Goal: Contribute content: Contribute content

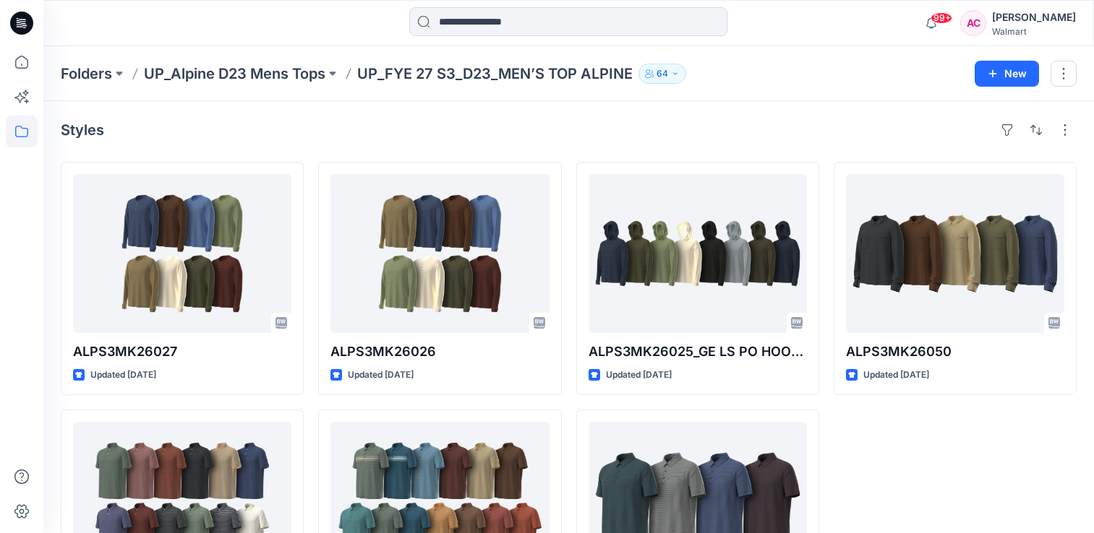
scroll to position [125, 0]
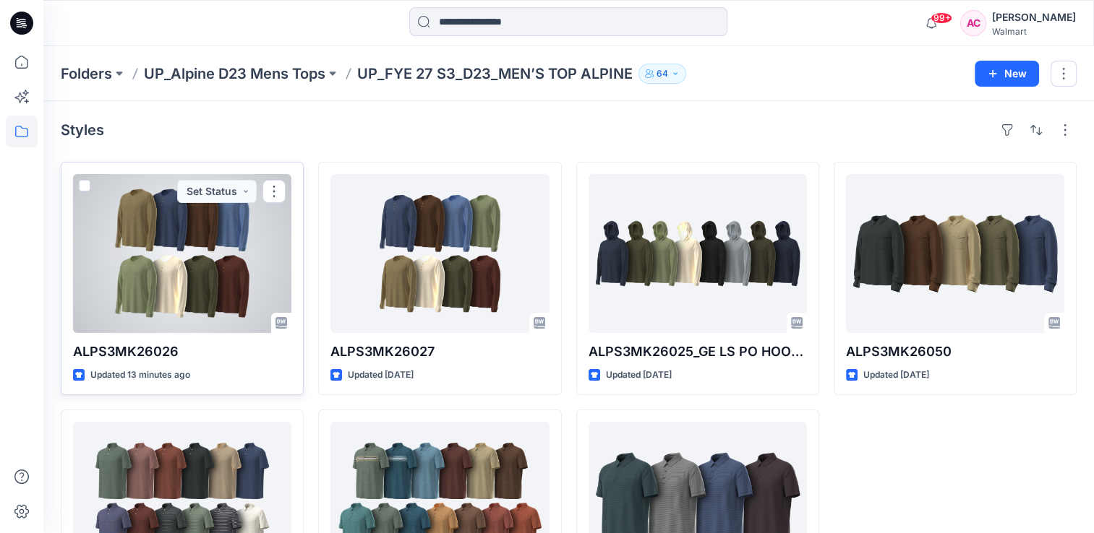
click at [145, 239] on div at bounding box center [182, 253] width 218 height 159
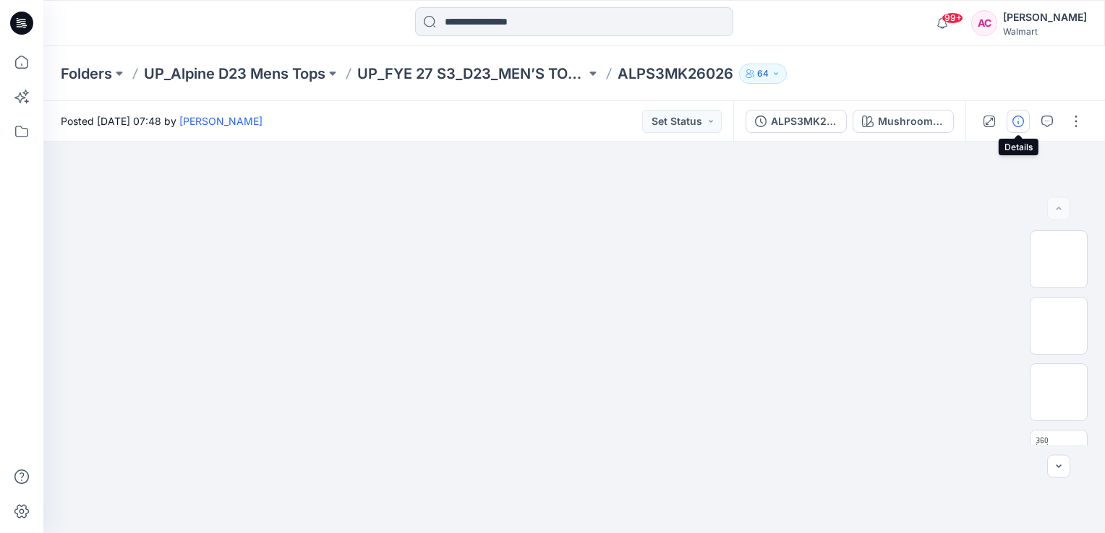
click at [1009, 126] on button "button" at bounding box center [1017, 121] width 23 height 23
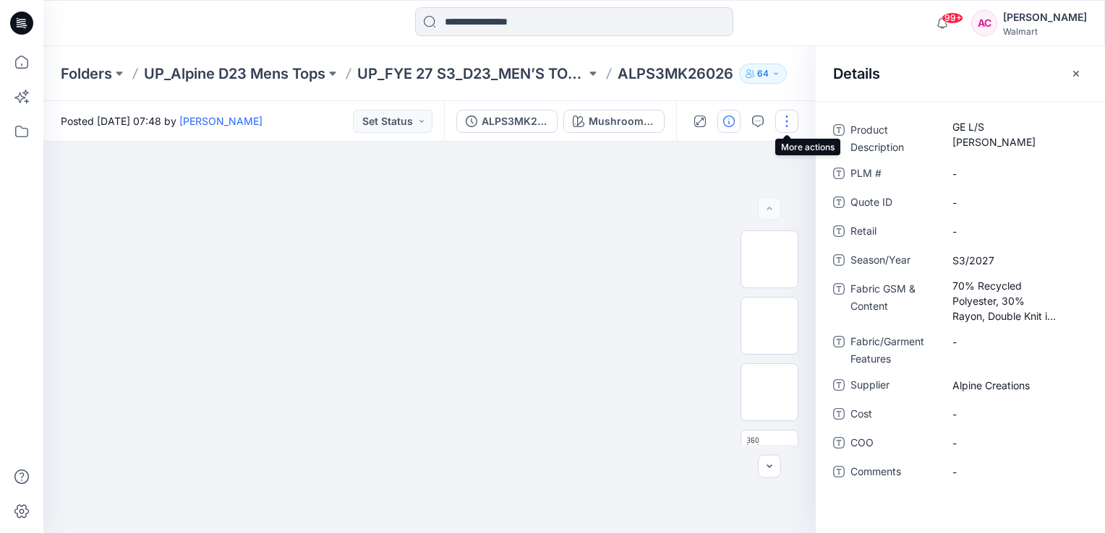
click at [788, 123] on button "button" at bounding box center [786, 121] width 23 height 23
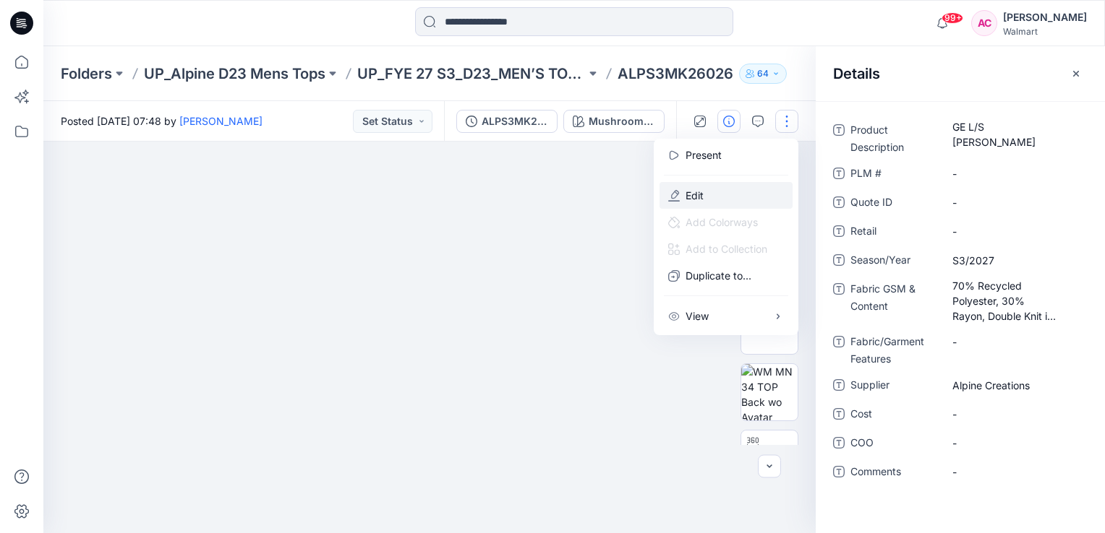
click at [700, 202] on p "Edit" at bounding box center [694, 195] width 18 height 15
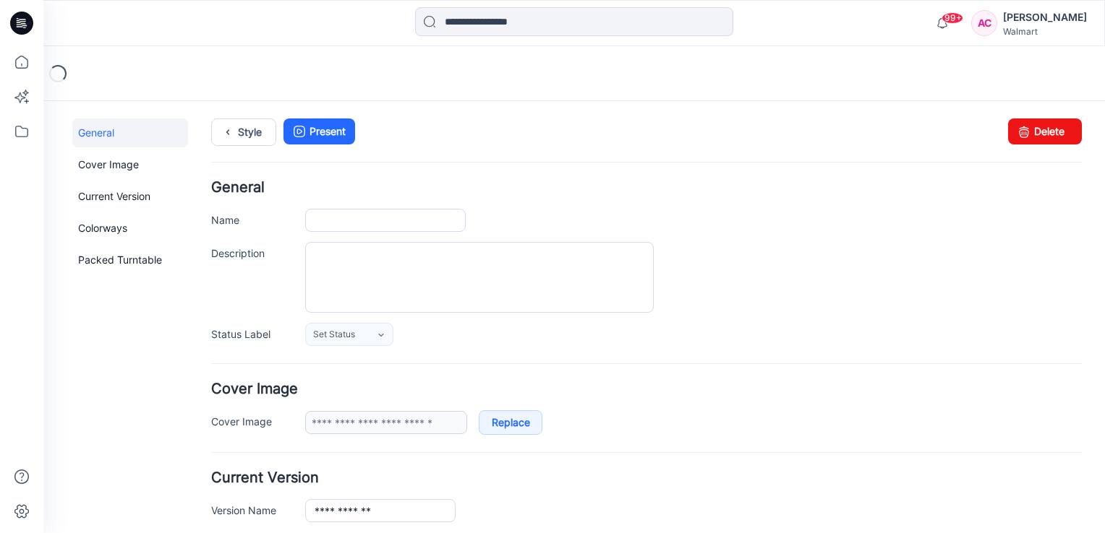
type input "**********"
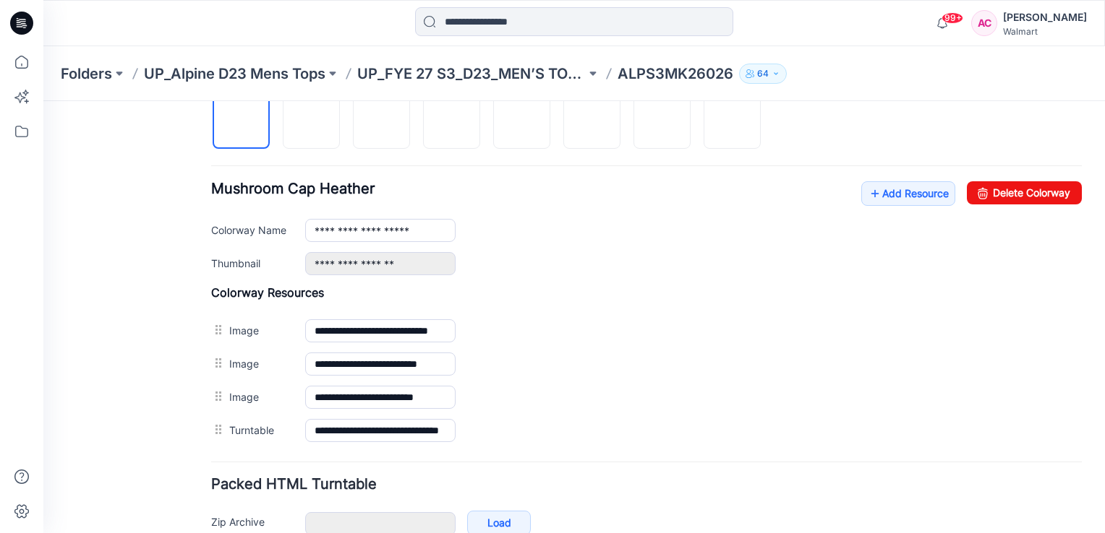
scroll to position [507, 0]
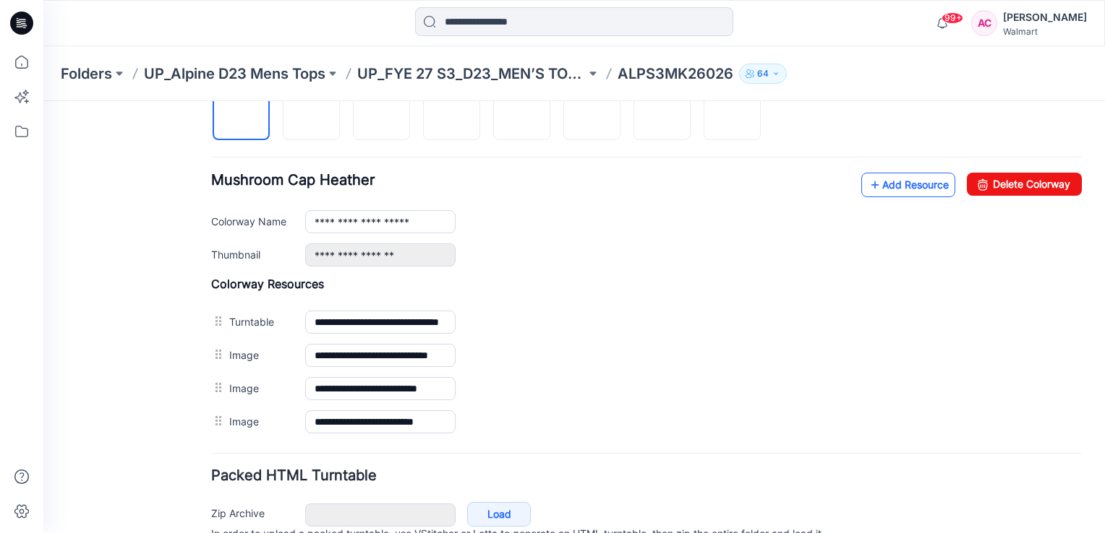
click at [925, 181] on link "Add Resource" at bounding box center [908, 185] width 94 height 25
click at [883, 181] on link "Add Resource" at bounding box center [908, 185] width 94 height 25
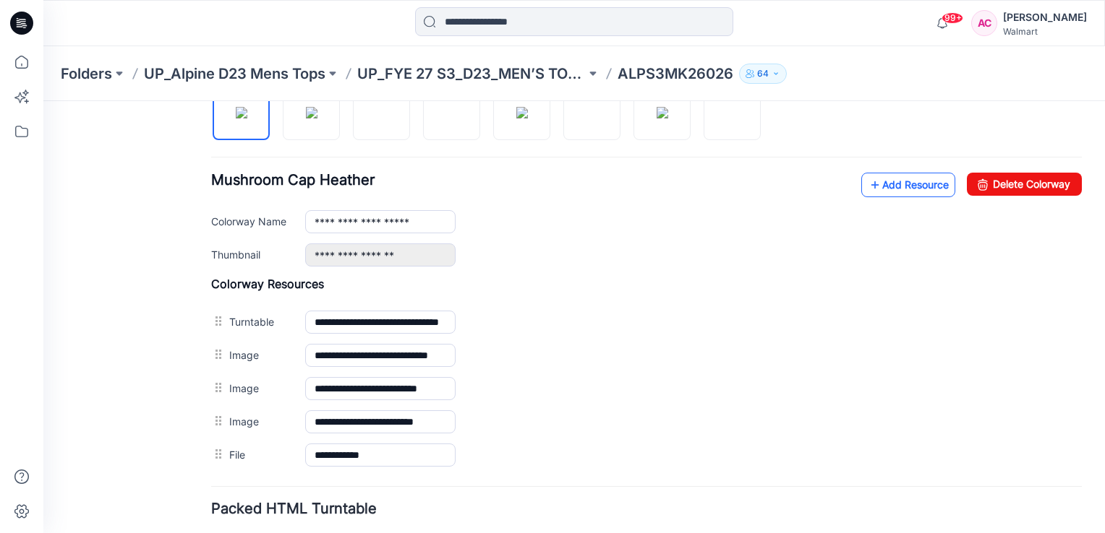
click at [878, 184] on link "Add Resource" at bounding box center [908, 185] width 94 height 25
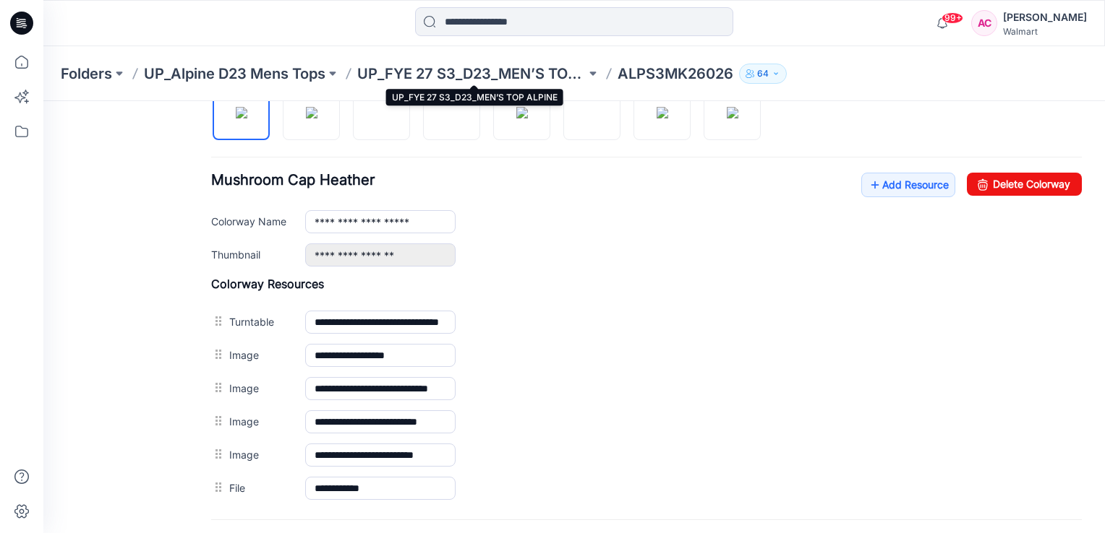
click at [529, 74] on p "UP_FYE 27 S3_D23_MEN’S TOP ALPINE" at bounding box center [471, 74] width 228 height 20
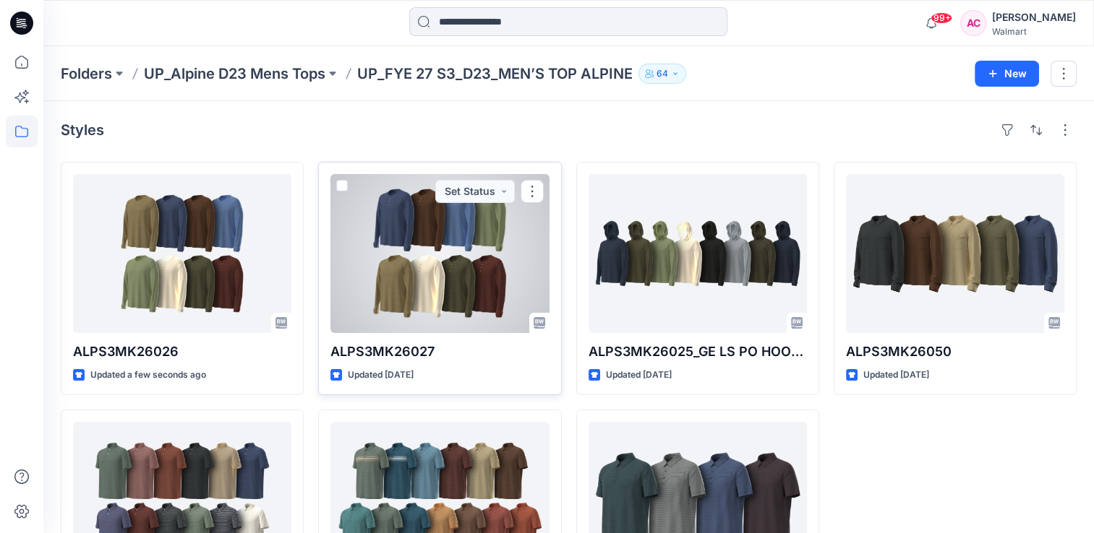
click at [490, 293] on div at bounding box center [439, 253] width 218 height 159
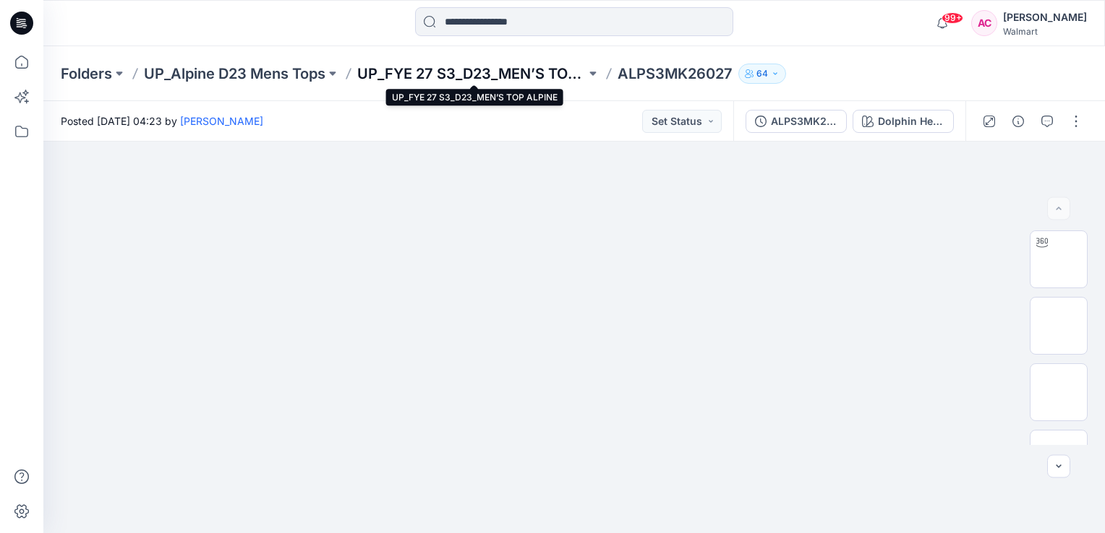
click at [499, 74] on p "UP_FYE 27 S3_D23_MEN’S TOP ALPINE" at bounding box center [471, 74] width 228 height 20
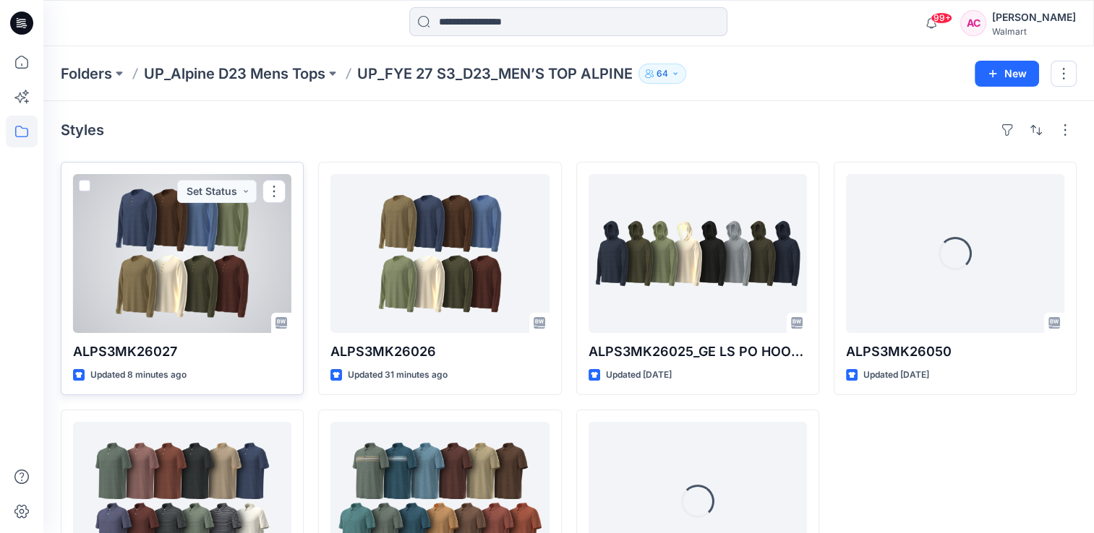
click at [153, 283] on div at bounding box center [182, 253] width 218 height 159
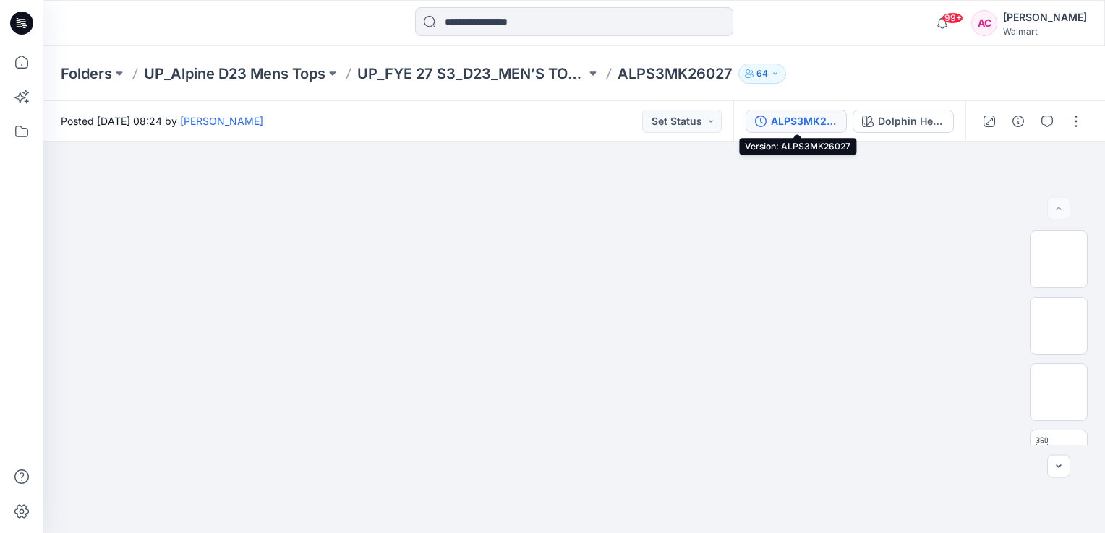
click at [807, 125] on div "ALPS3MK26027" at bounding box center [804, 121] width 67 height 16
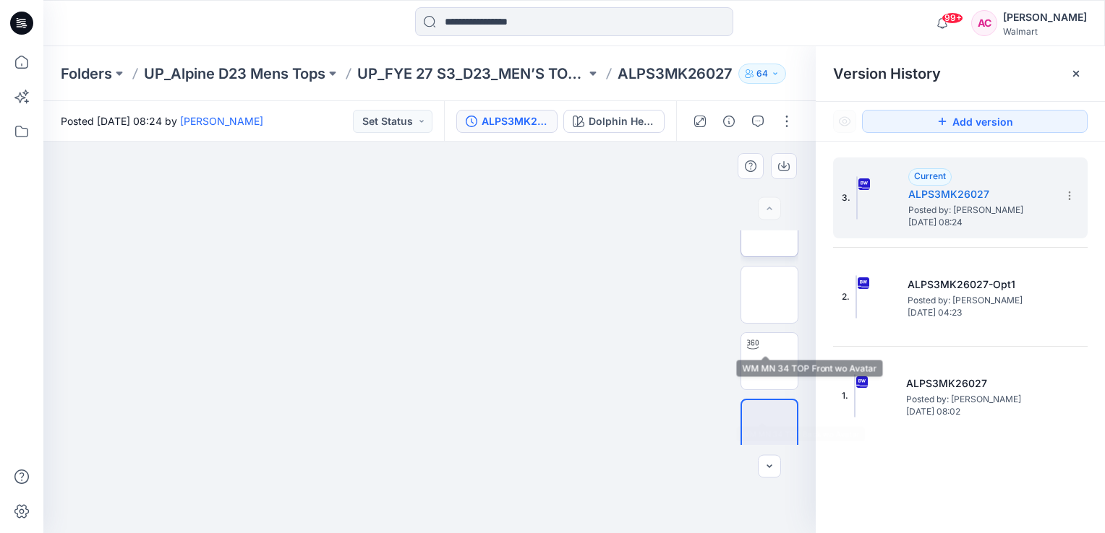
scroll to position [108, 0]
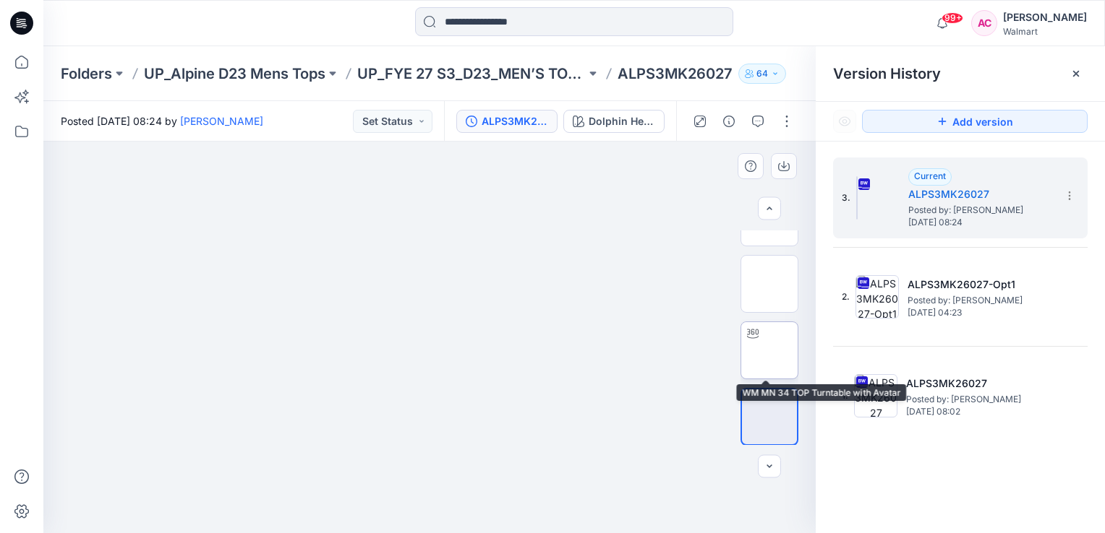
click at [769, 351] on img at bounding box center [769, 351] width 0 height 0
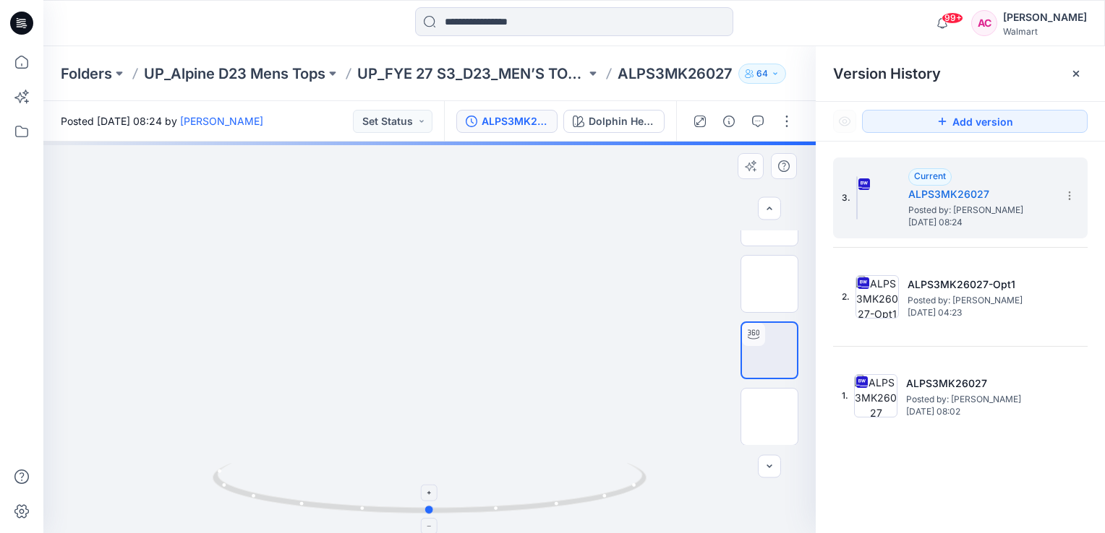
click at [547, 509] on icon at bounding box center [431, 490] width 437 height 54
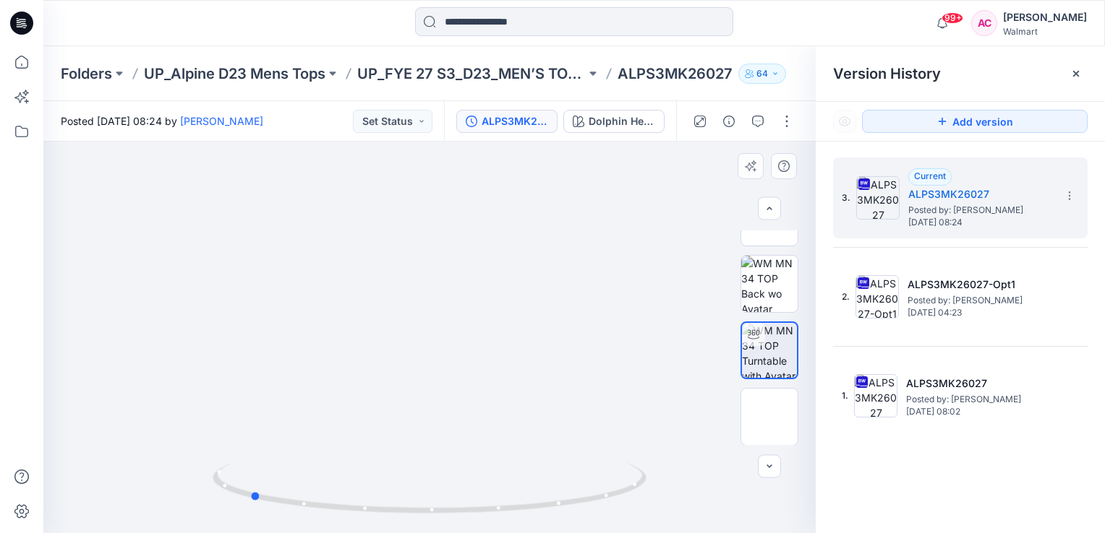
drag, startPoint x: 432, startPoint y: 512, endPoint x: 685, endPoint y: 493, distance: 254.4
click at [685, 493] on div at bounding box center [429, 338] width 772 height 392
click at [749, 406] on img at bounding box center [769, 417] width 56 height 30
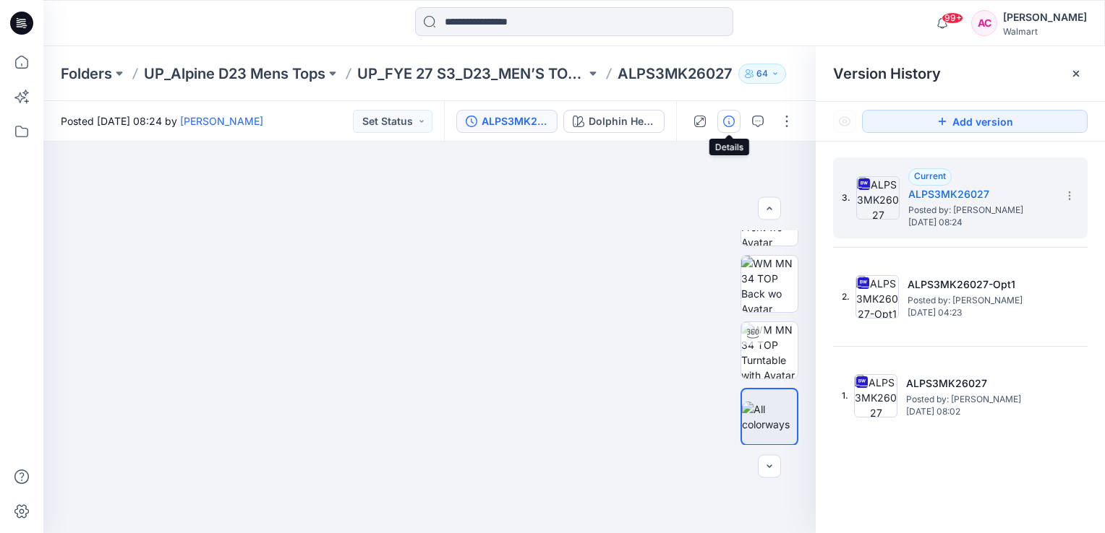
click at [728, 121] on icon "button" at bounding box center [729, 122] width 12 height 12
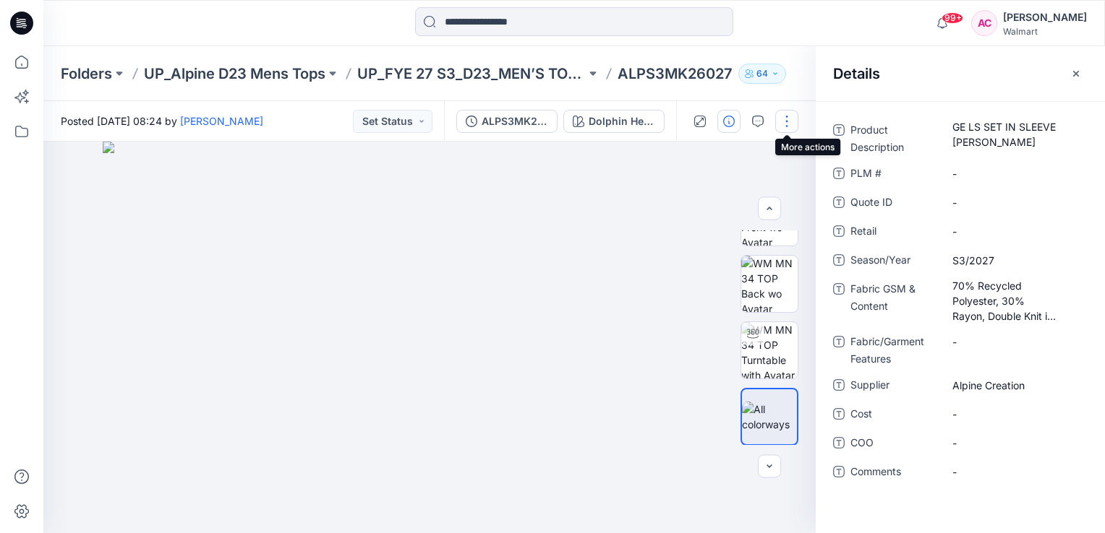
click at [792, 118] on button "button" at bounding box center [786, 121] width 23 height 23
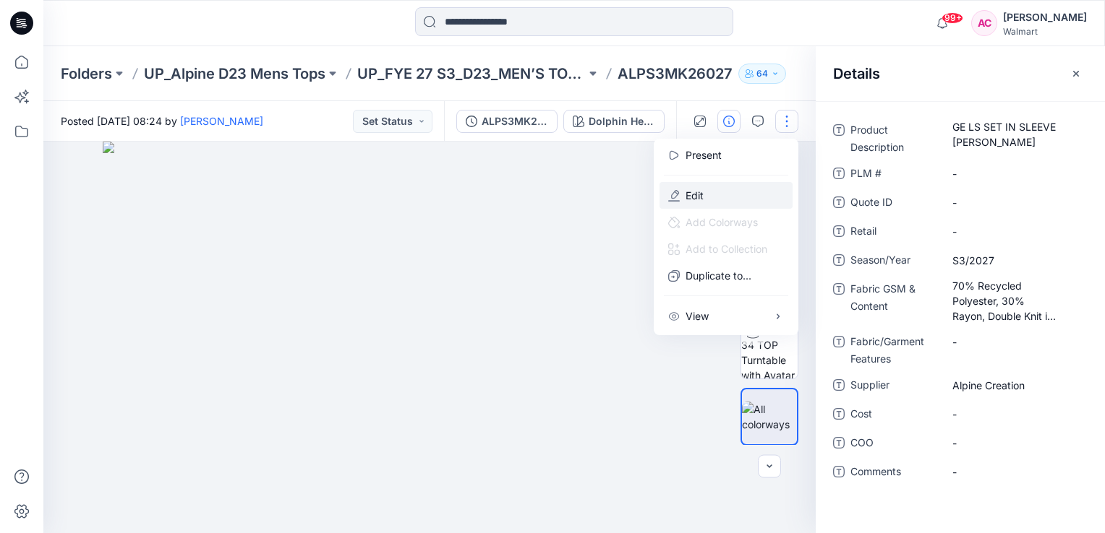
click at [698, 192] on p "Edit" at bounding box center [694, 195] width 18 height 15
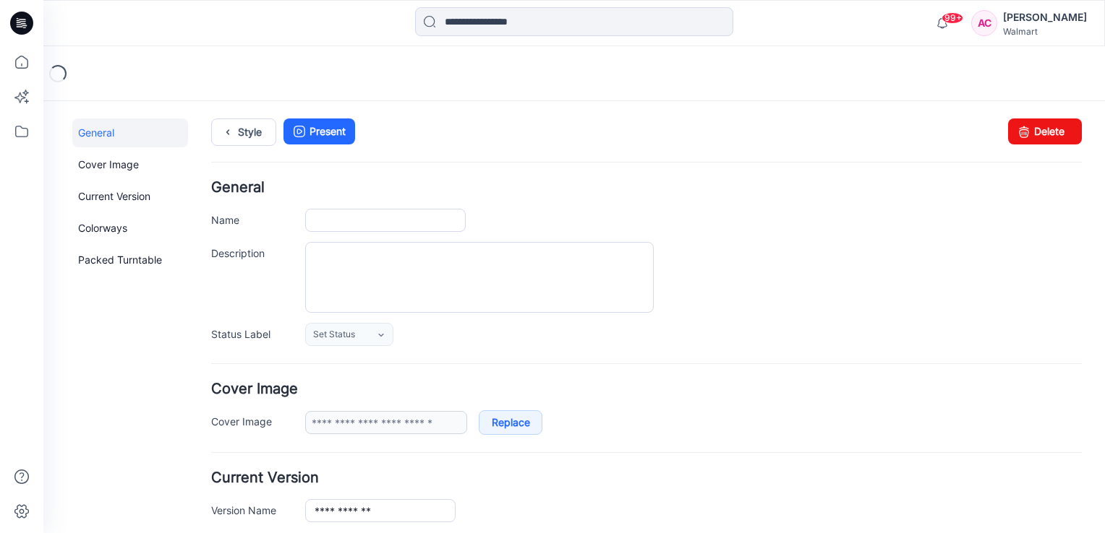
type input "**********"
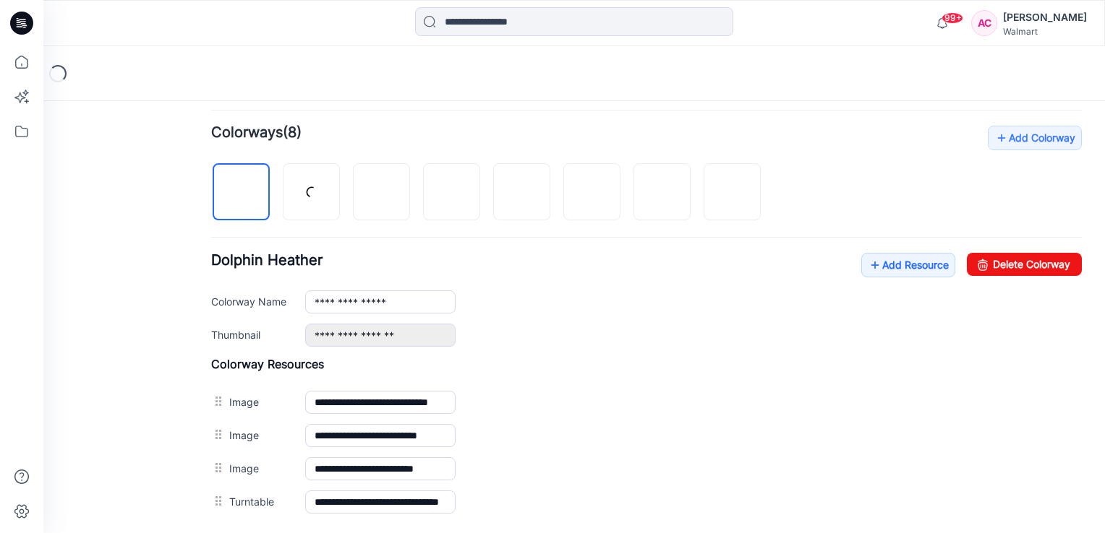
scroll to position [434, 0]
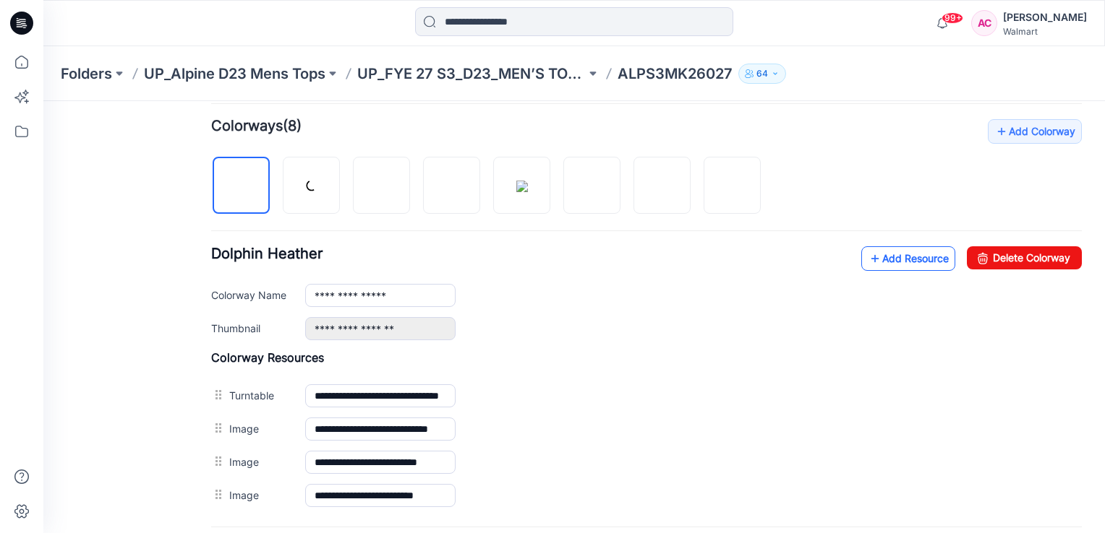
click at [891, 261] on link "Add Resource" at bounding box center [908, 259] width 94 height 25
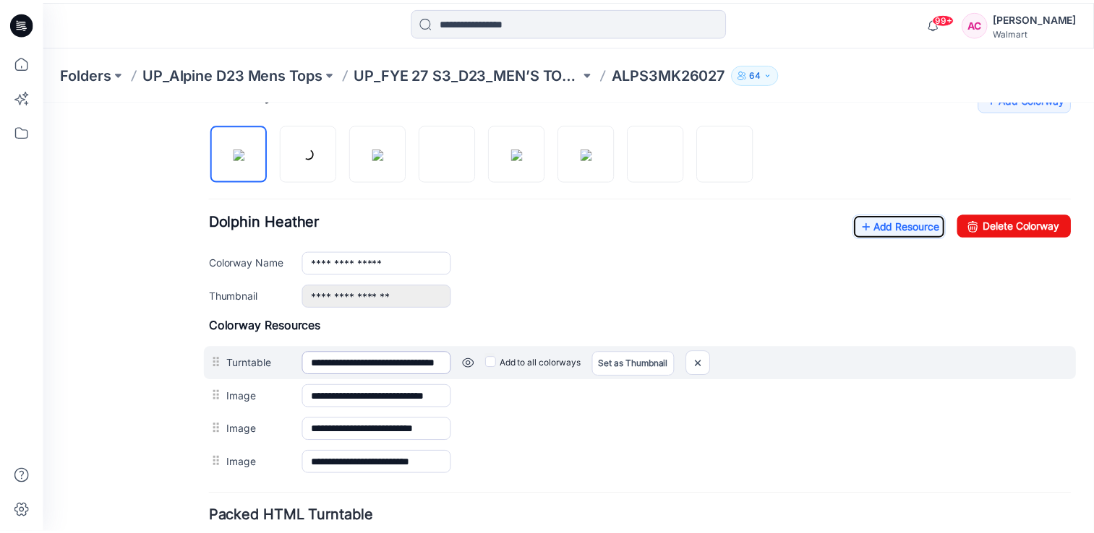
scroll to position [574, 0]
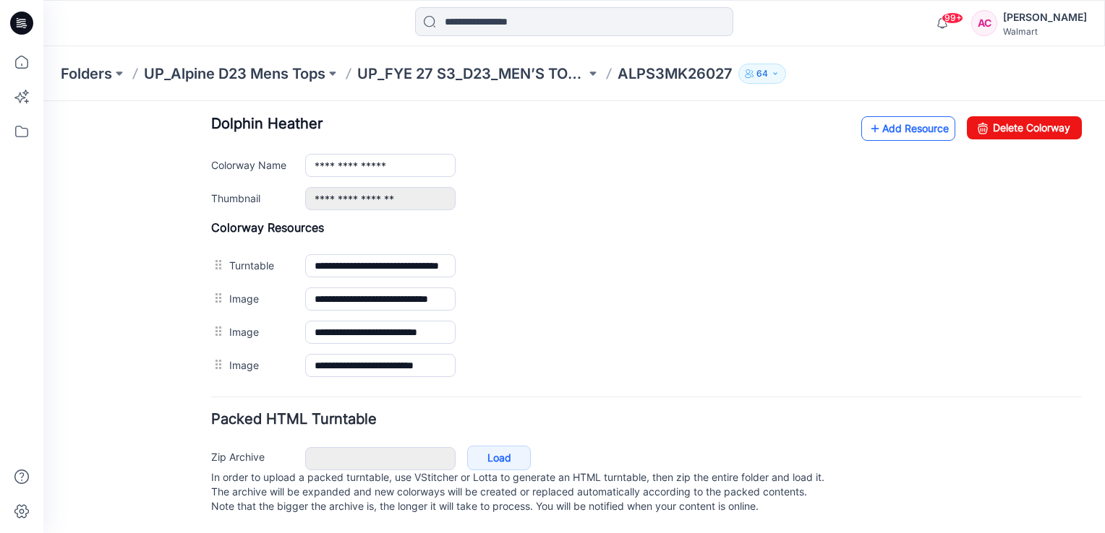
click at [882, 116] on link "Add Resource" at bounding box center [908, 128] width 94 height 25
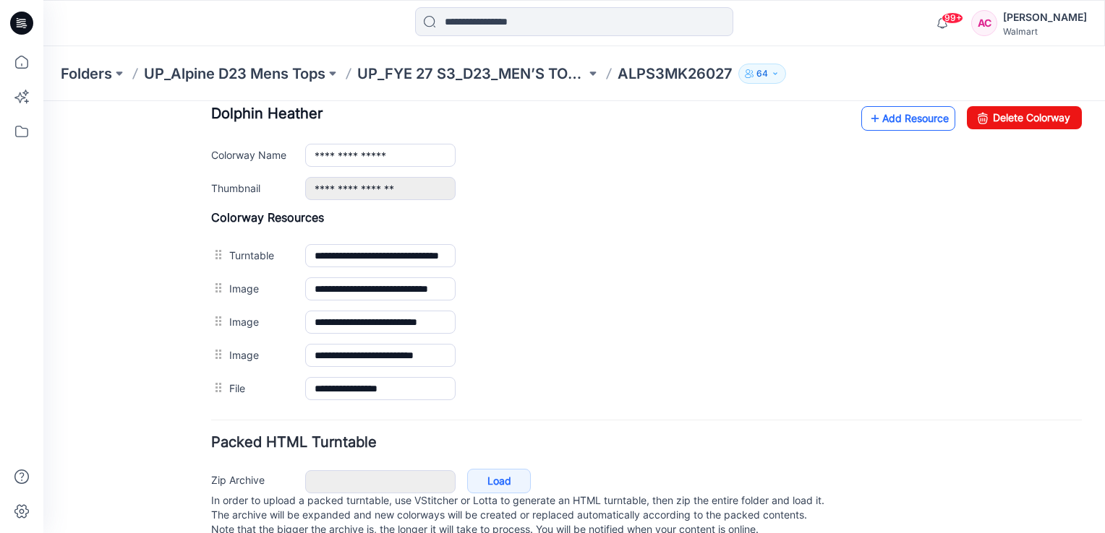
click at [882, 122] on link "Add Resource" at bounding box center [908, 118] width 94 height 25
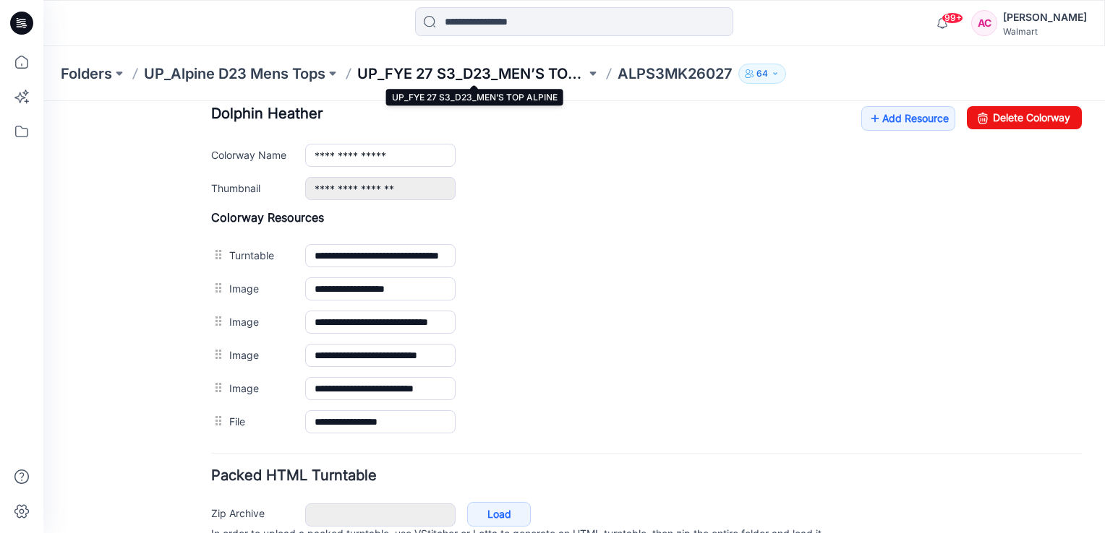
click at [468, 80] on p "UP_FYE 27 S3_D23_MEN’S TOP ALPINE" at bounding box center [471, 74] width 228 height 20
